Goal: Obtain resource: Download file/media

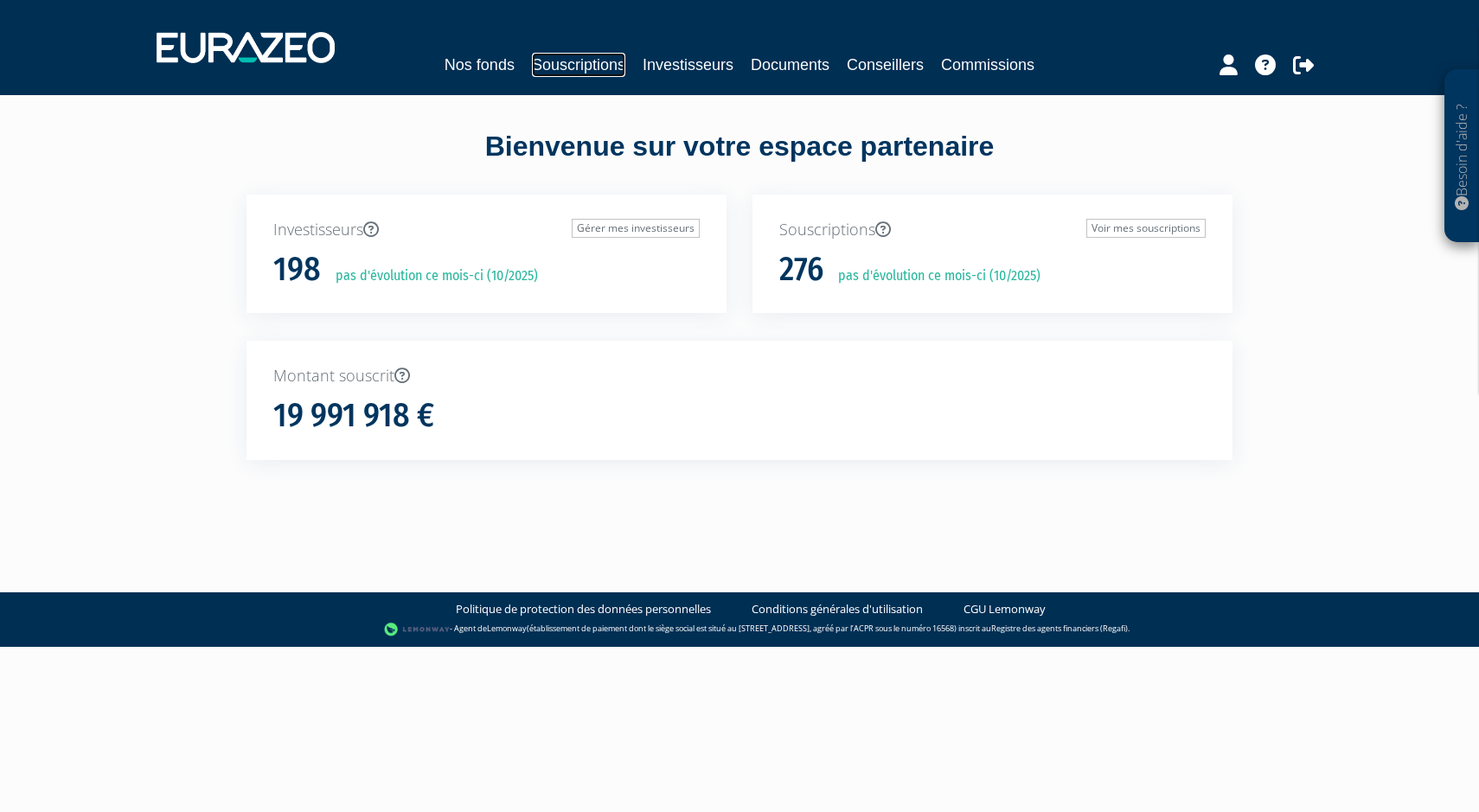
click at [556, 69] on link "Souscriptions" at bounding box center [578, 65] width 93 height 24
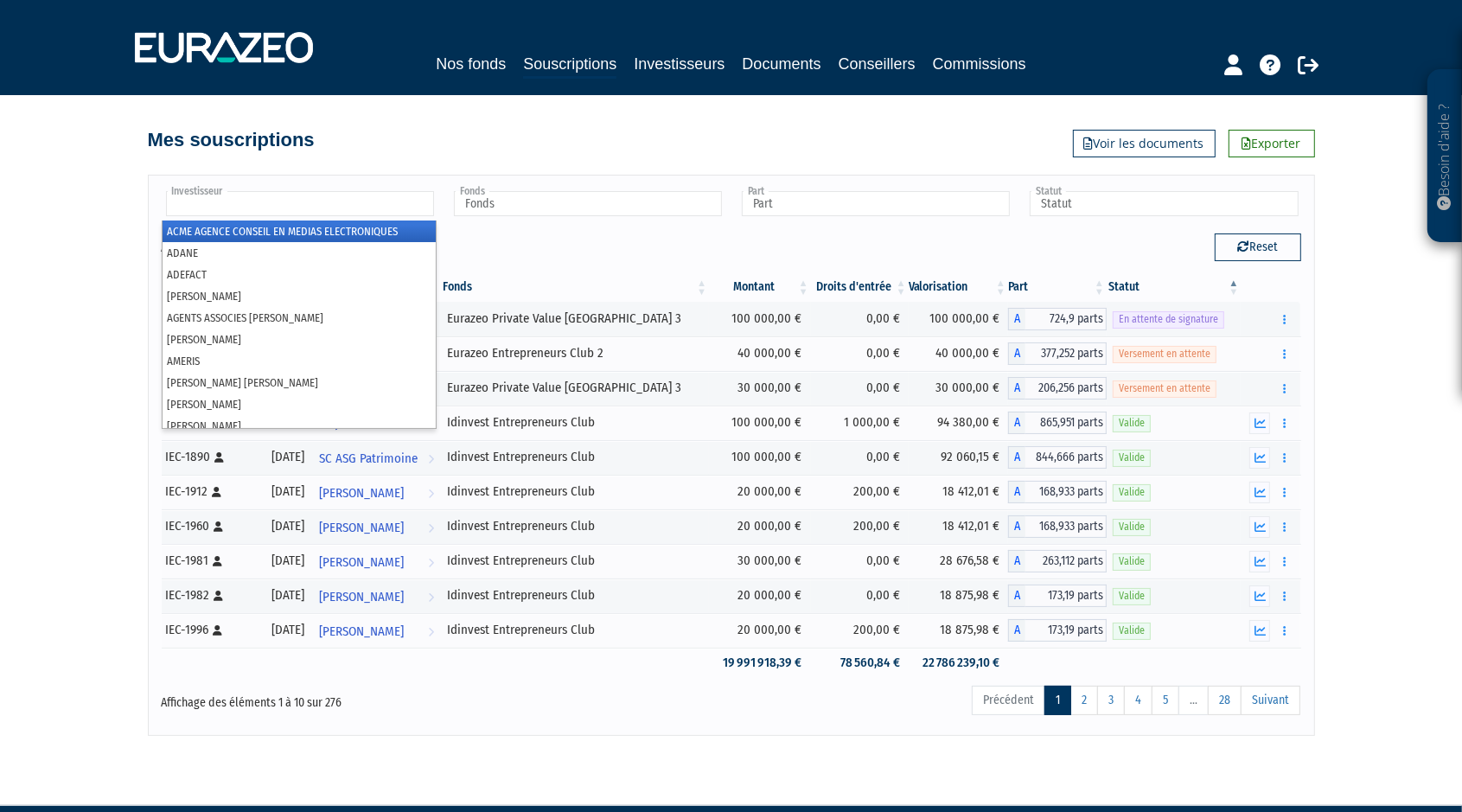
click at [366, 198] on input "text" at bounding box center [299, 203] width 268 height 25
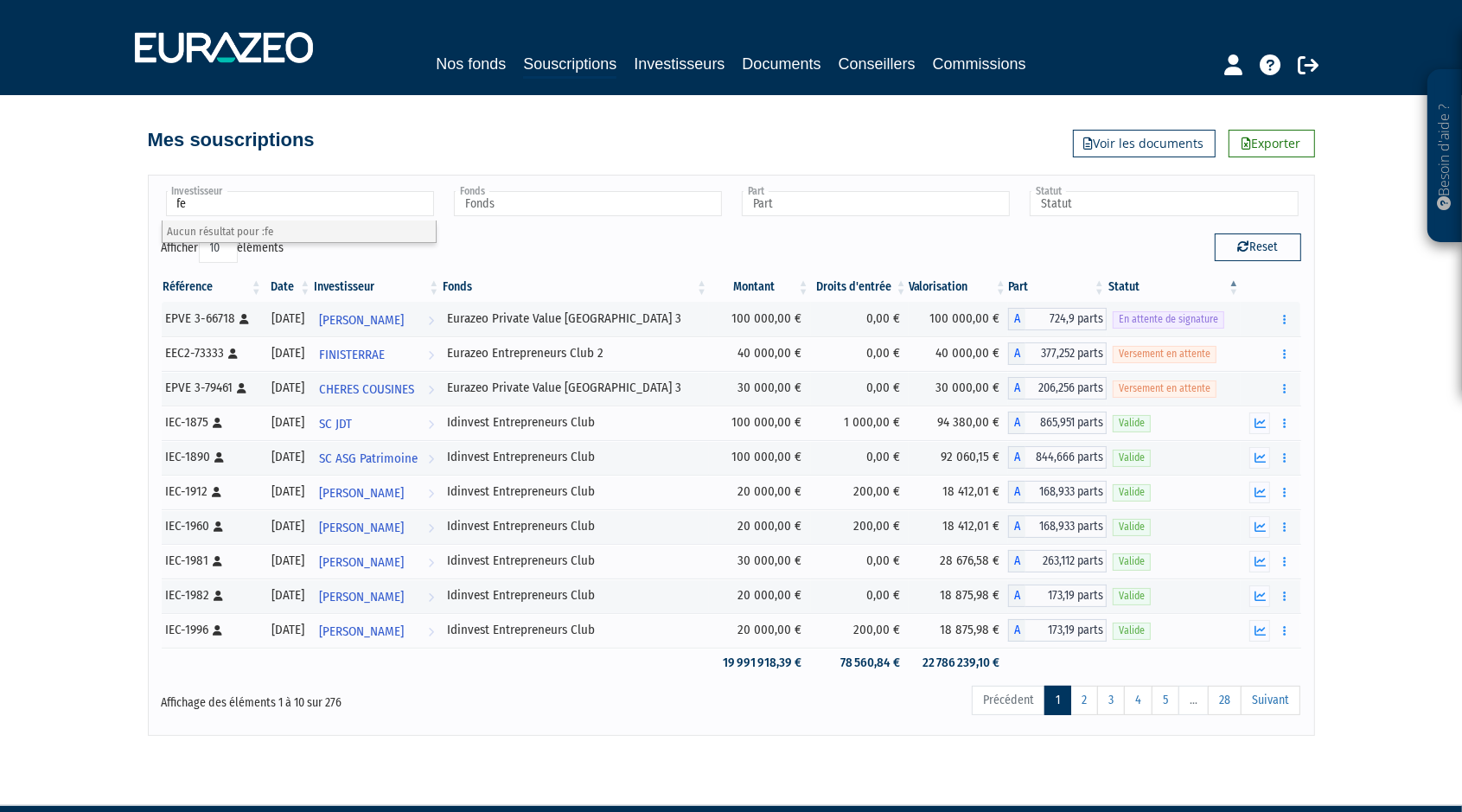
type input "f"
type input "blo"
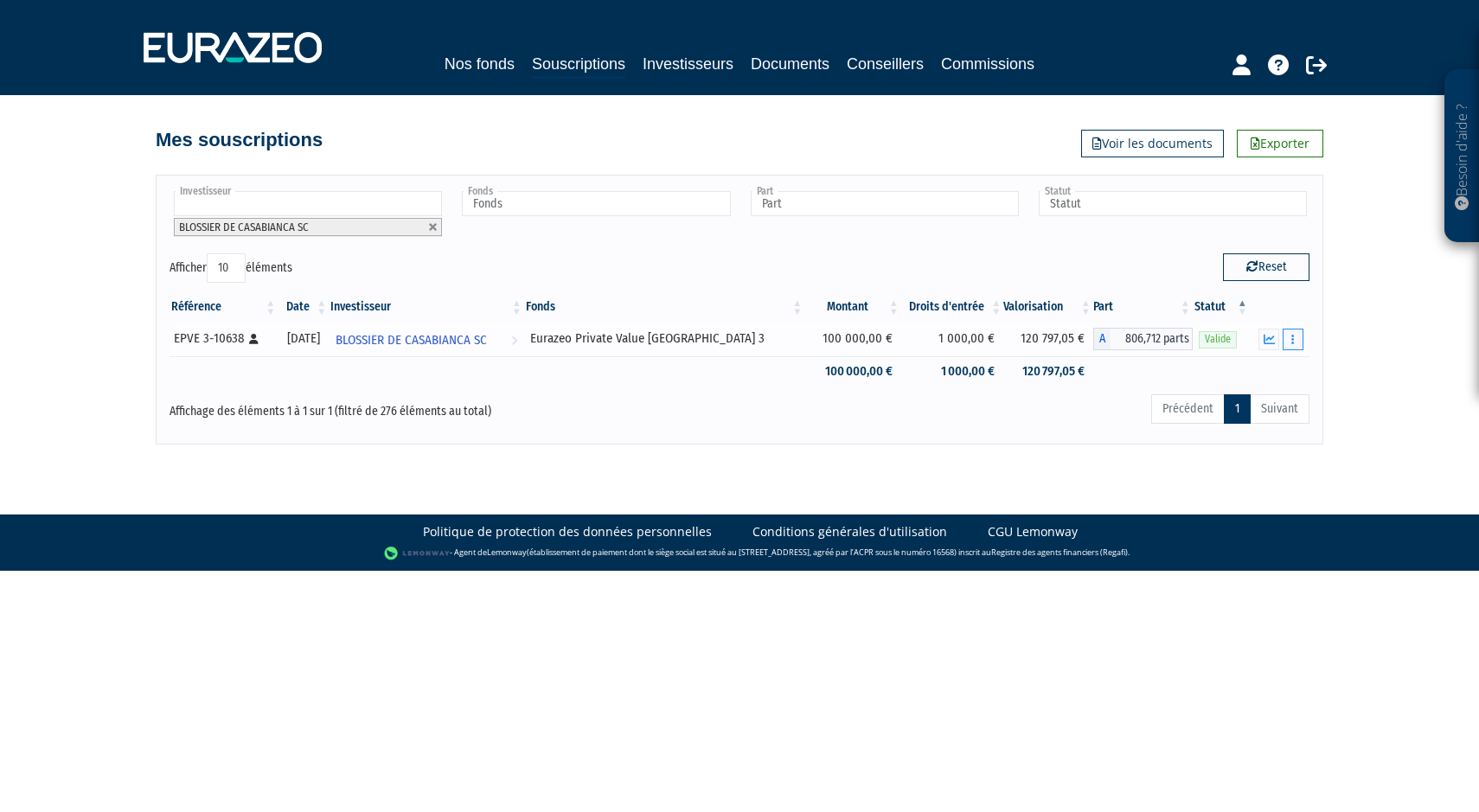
click at [1302, 334] on button "button" at bounding box center [1293, 339] width 21 height 22
click at [1246, 421] on link "Historique de rachat(s)" at bounding box center [1227, 435] width 143 height 29
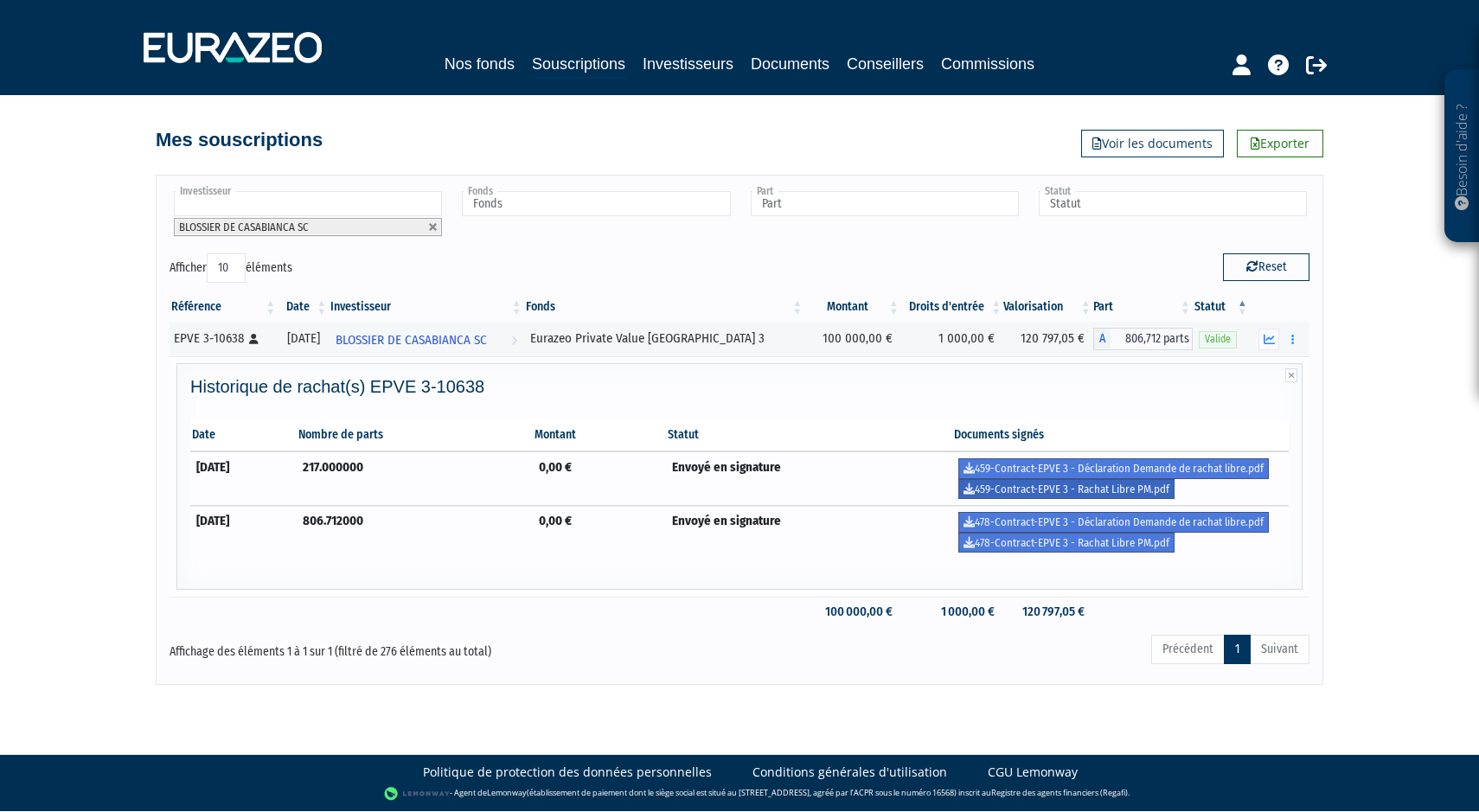
click at [1109, 485] on link "459-Contract-EPVE 3 - Rachat Libre PM.pdf" at bounding box center [1066, 489] width 216 height 21
click at [1092, 542] on link "478-Contract-EPVE 3 - Rachat Libre PM.pdf" at bounding box center [1066, 542] width 216 height 21
